Goal: Find contact information: Find contact information

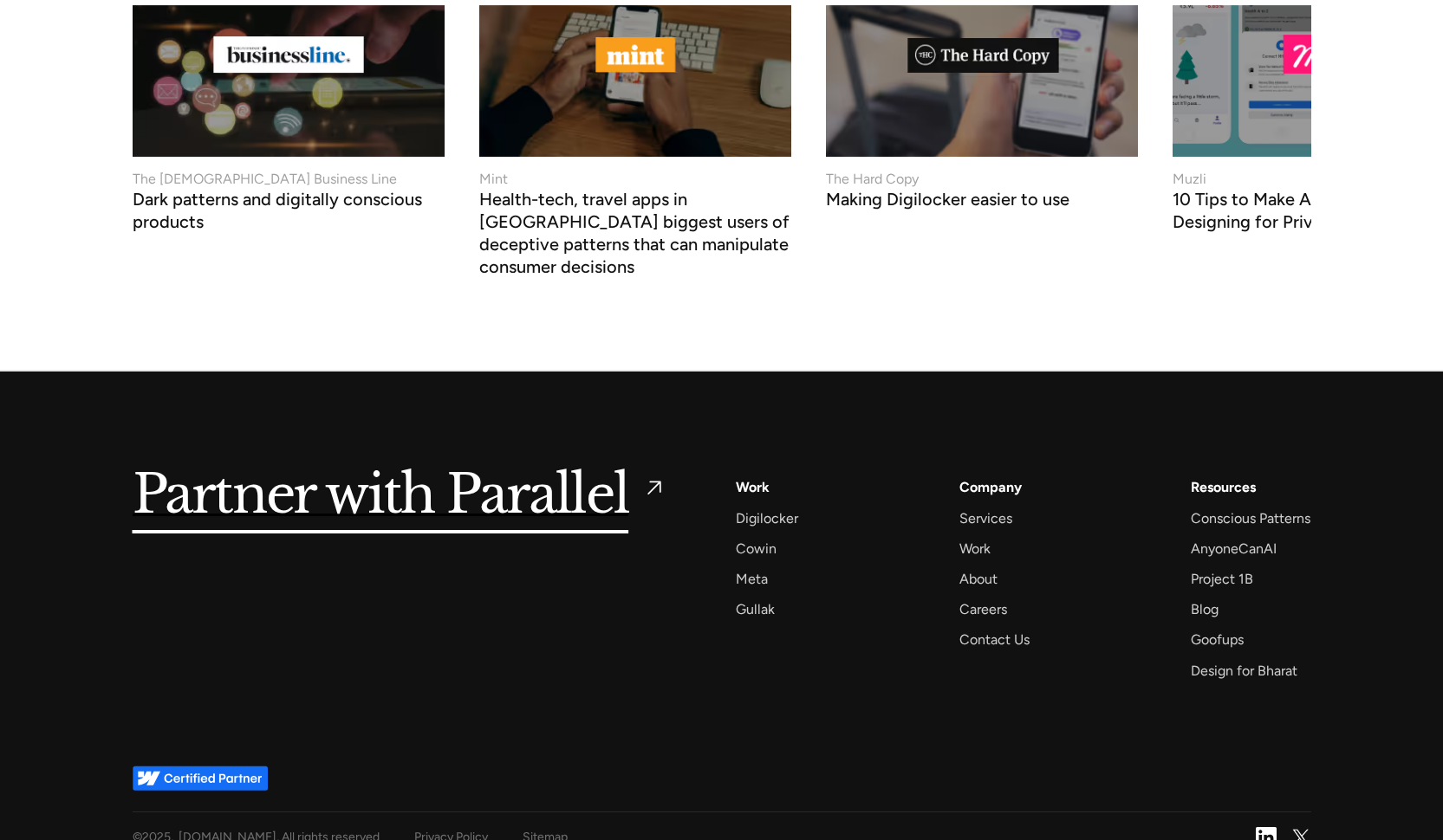
scroll to position [6605, 0]
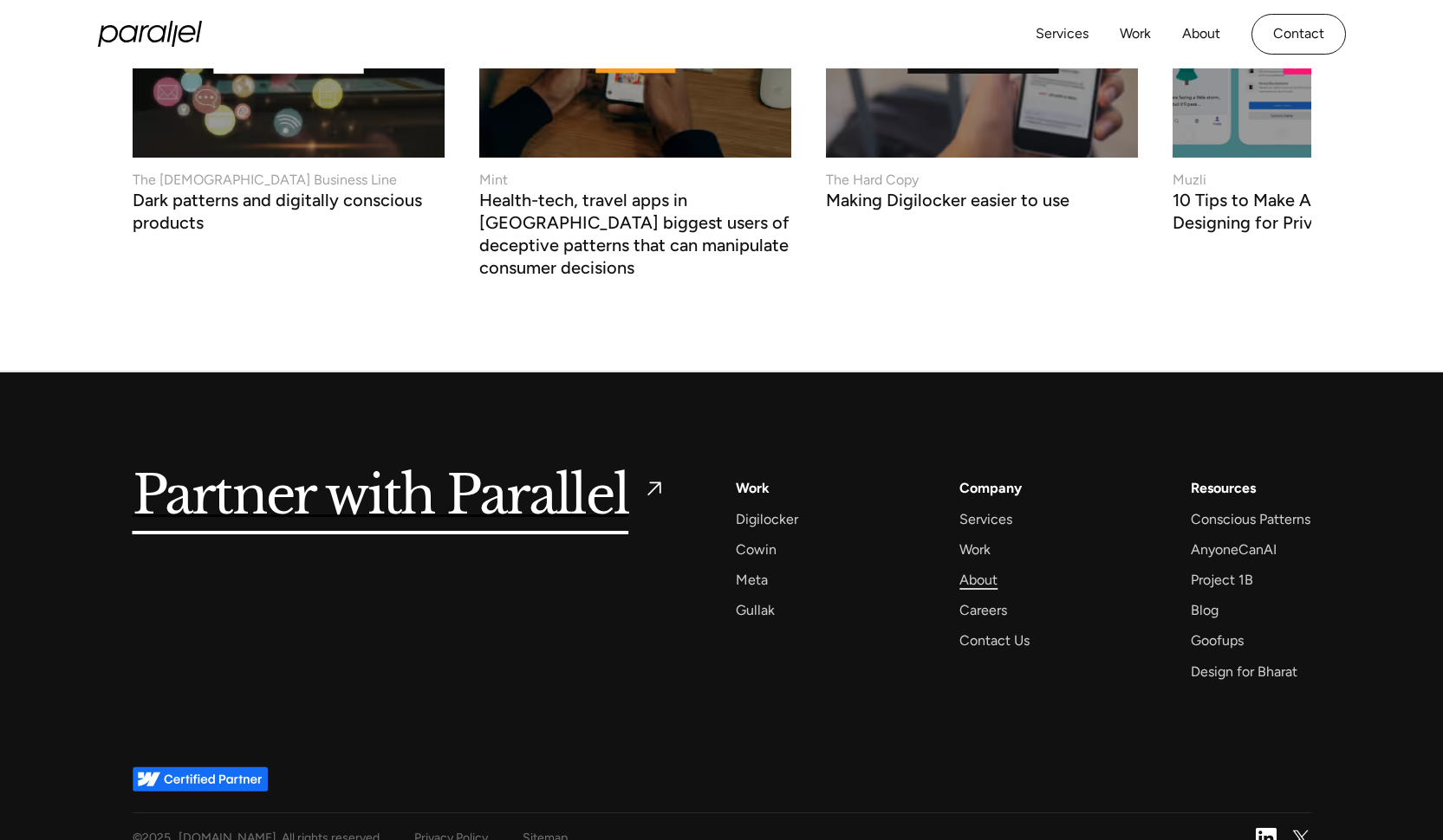
click at [985, 568] on div "About" at bounding box center [979, 580] width 39 height 23
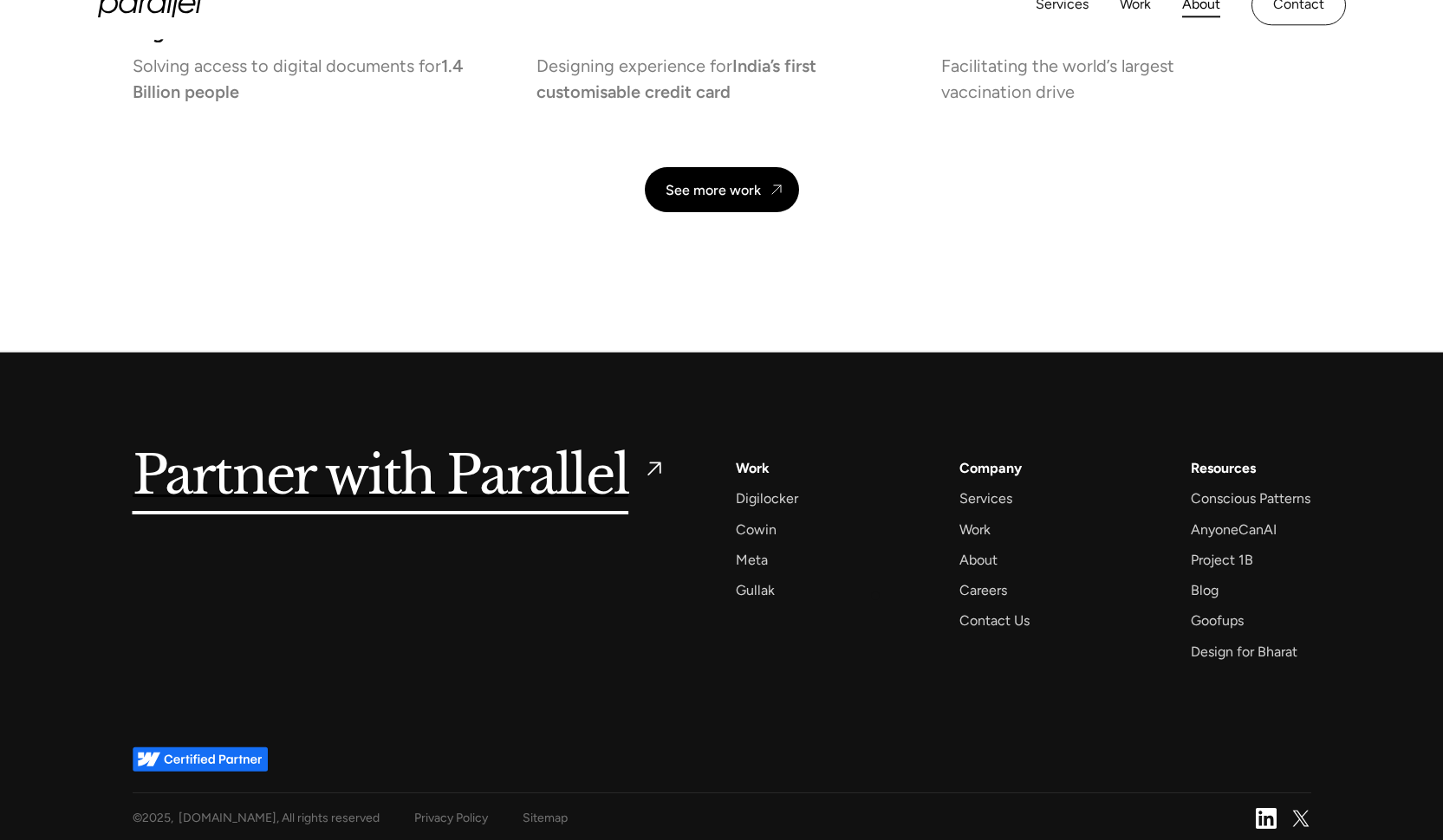
scroll to position [4054, 0]
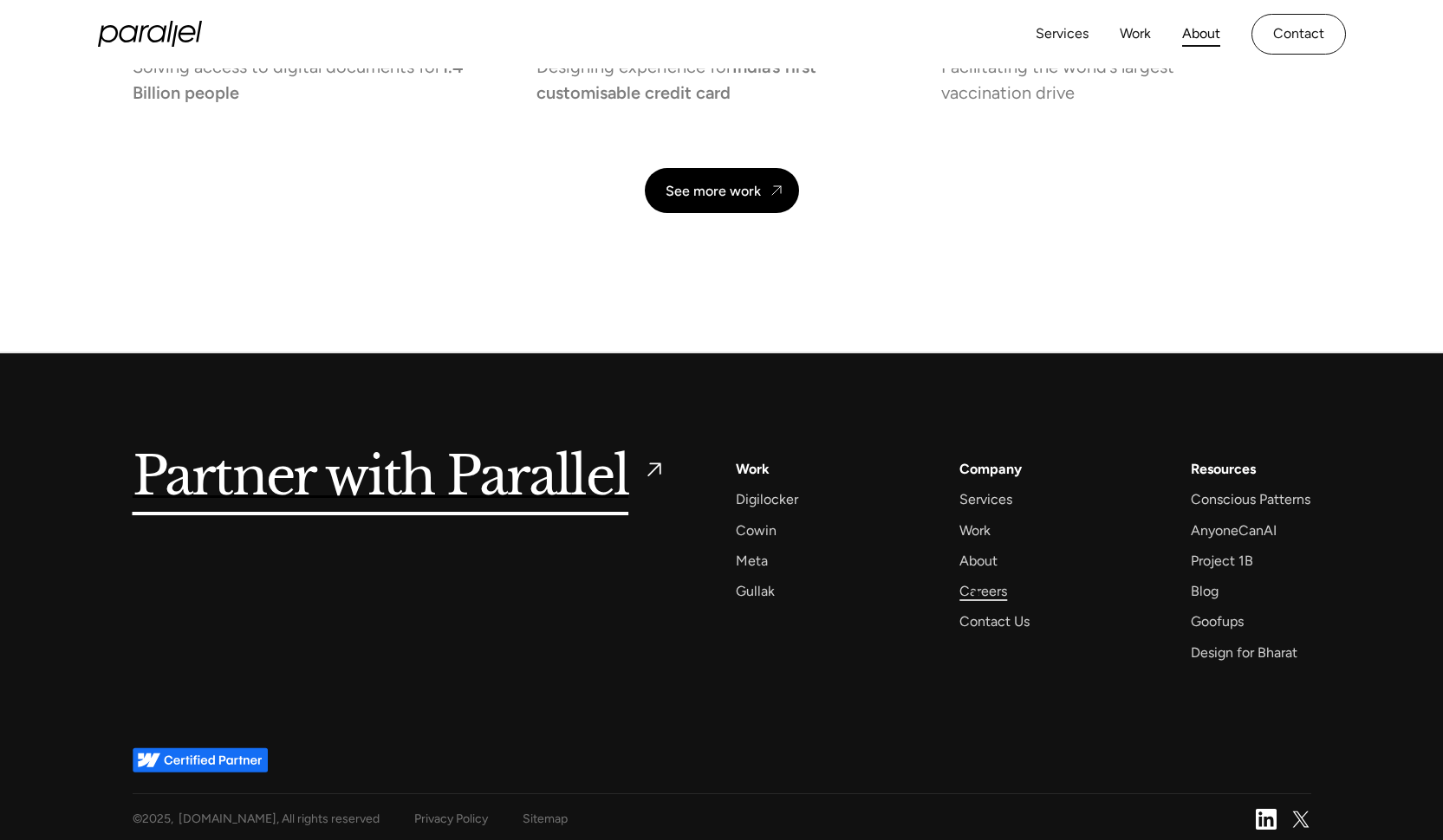
click at [977, 594] on div "Careers" at bounding box center [983, 591] width 48 height 23
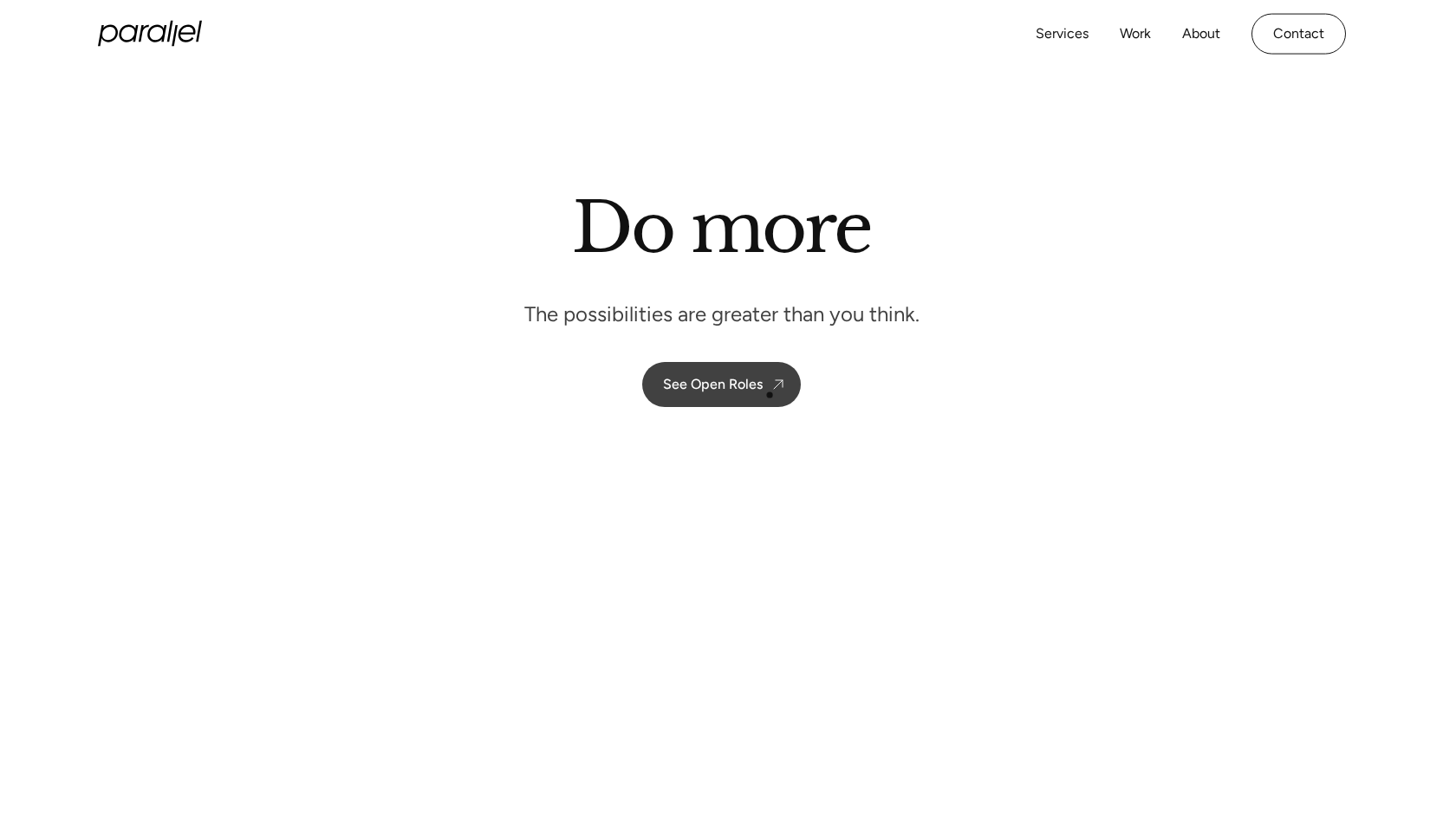
click at [763, 382] on link "See Open Roles" at bounding box center [721, 384] width 159 height 45
click at [171, 35] on icon "home" at bounding box center [149, 34] width 104 height 26
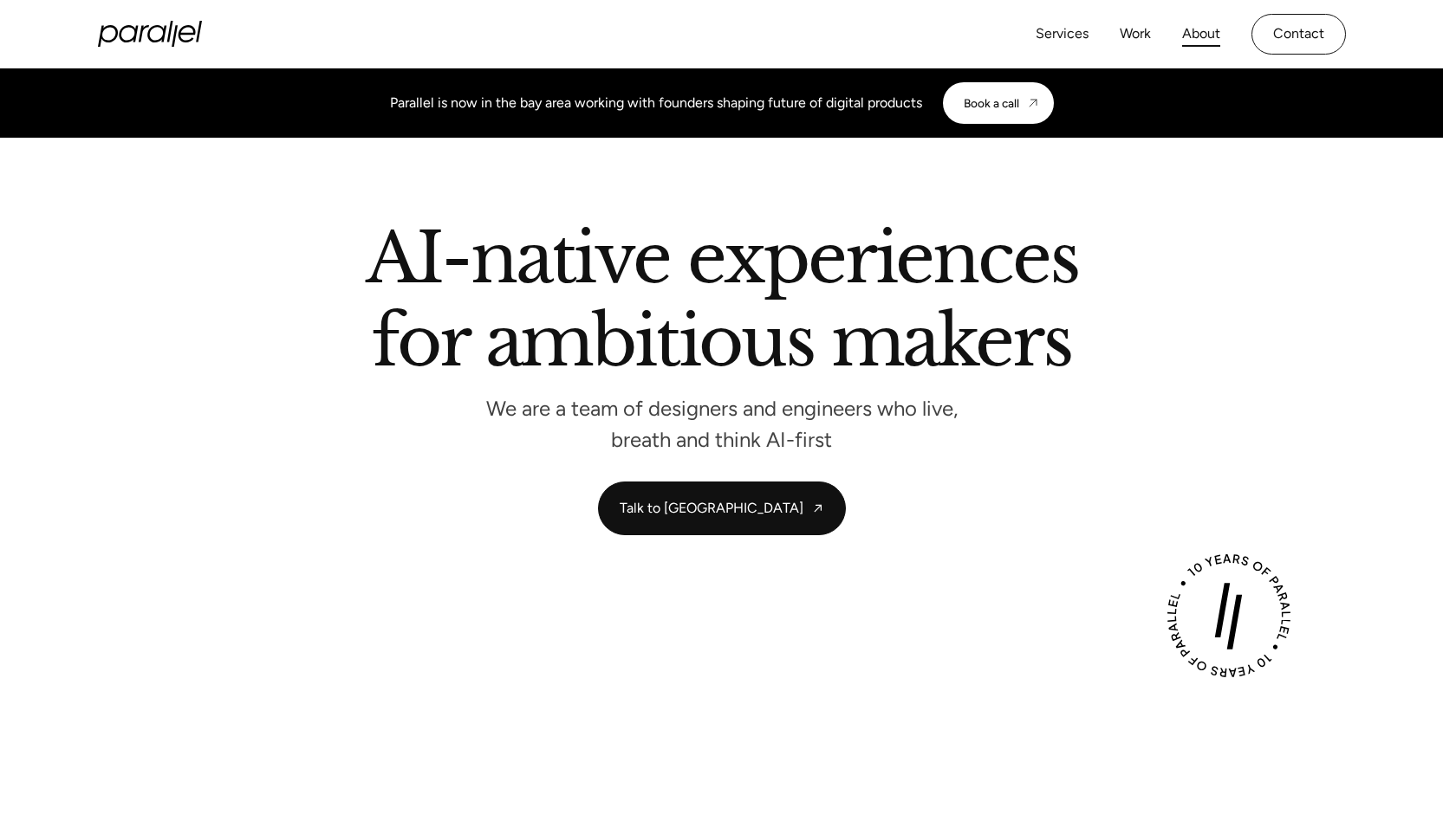
click at [1203, 31] on link "About" at bounding box center [1201, 34] width 39 height 25
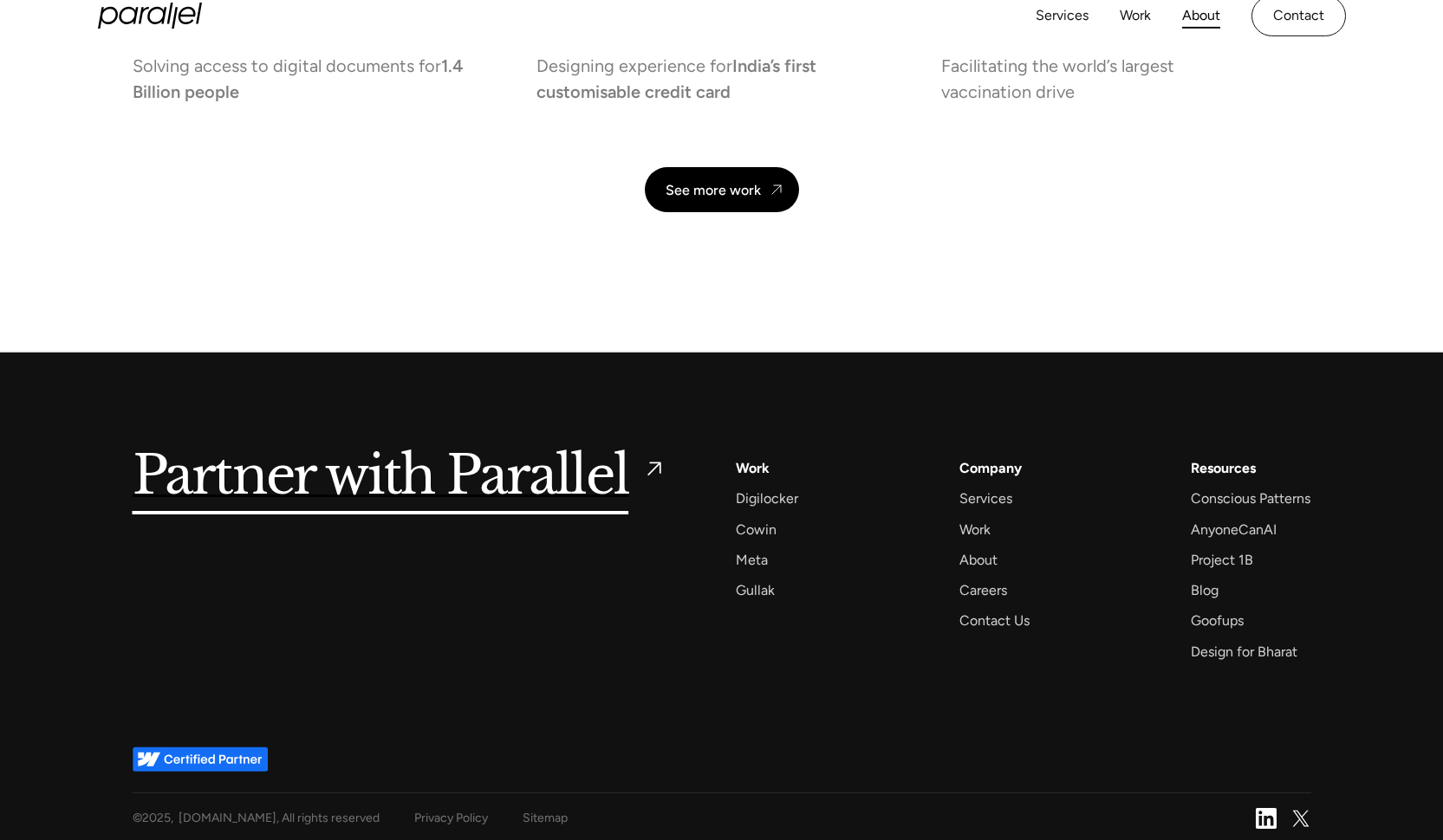
scroll to position [4054, 0]
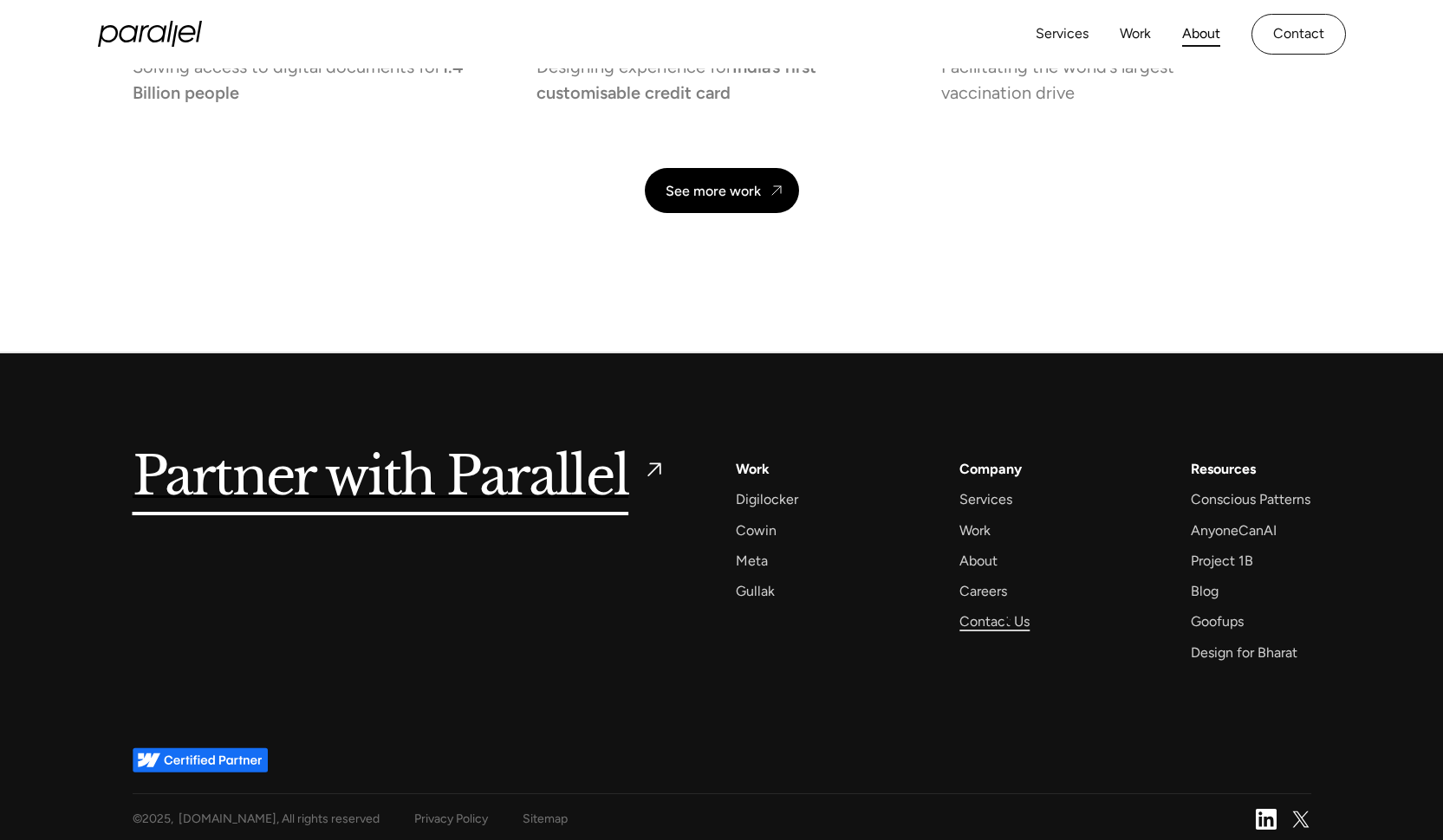
click at [1007, 621] on div "Contact Us" at bounding box center [995, 621] width 71 height 23
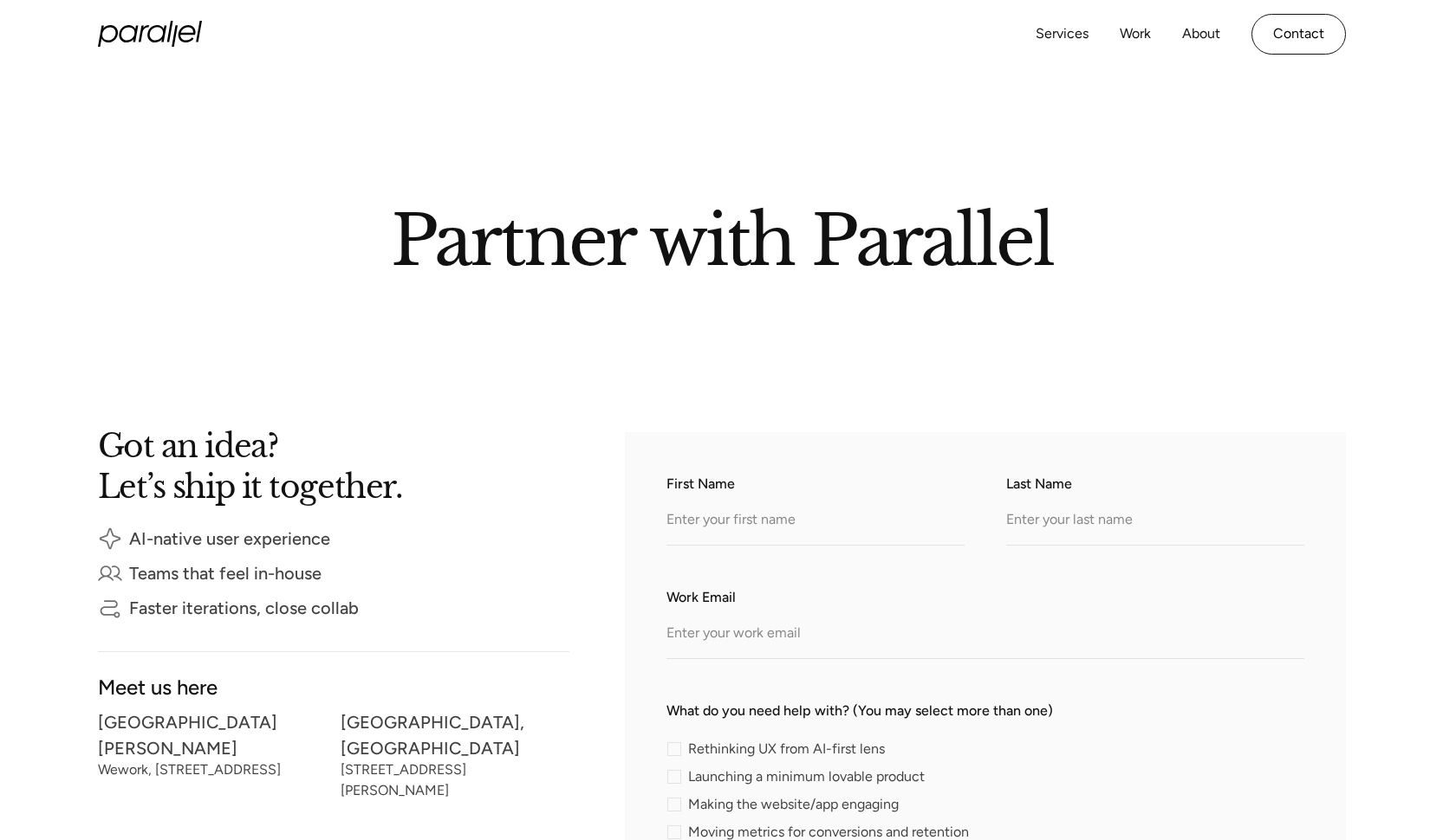
scroll to position [101, 0]
